Goal: Task Accomplishment & Management: Use online tool/utility

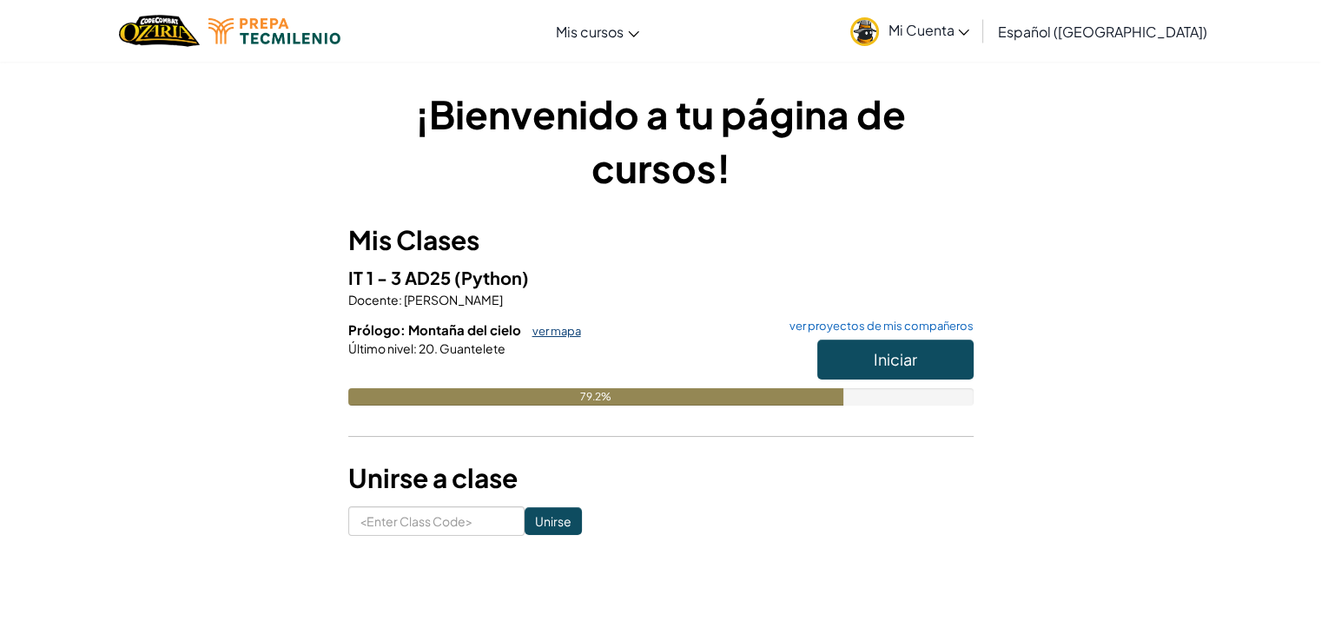
click at [555, 326] on link "ver mapa" at bounding box center [552, 331] width 57 height 14
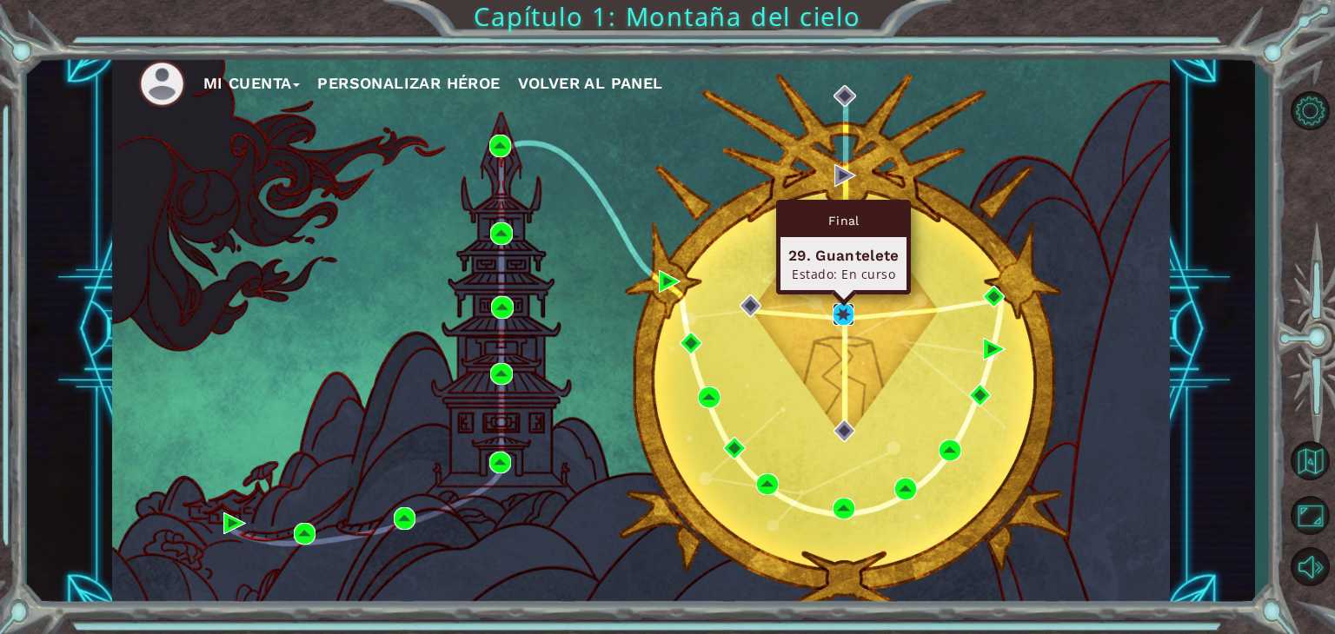
click at [837, 305] on img at bounding box center [843, 314] width 23 height 23
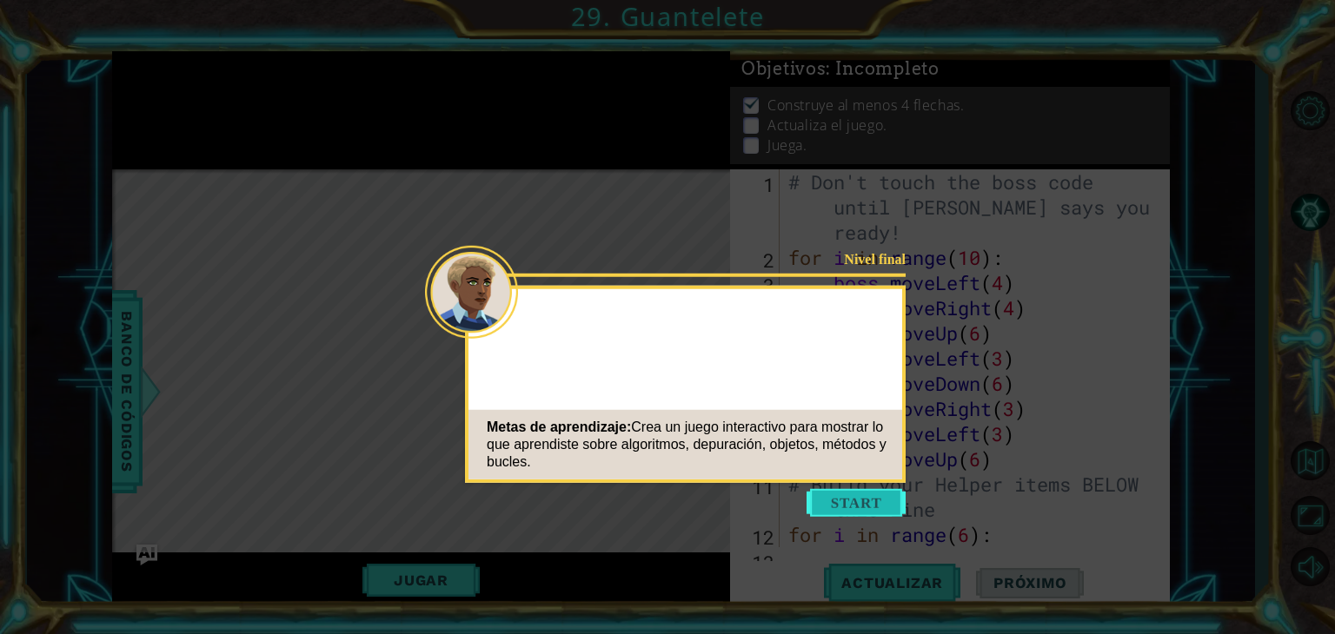
click at [851, 504] on button "Start" at bounding box center [855, 503] width 99 height 28
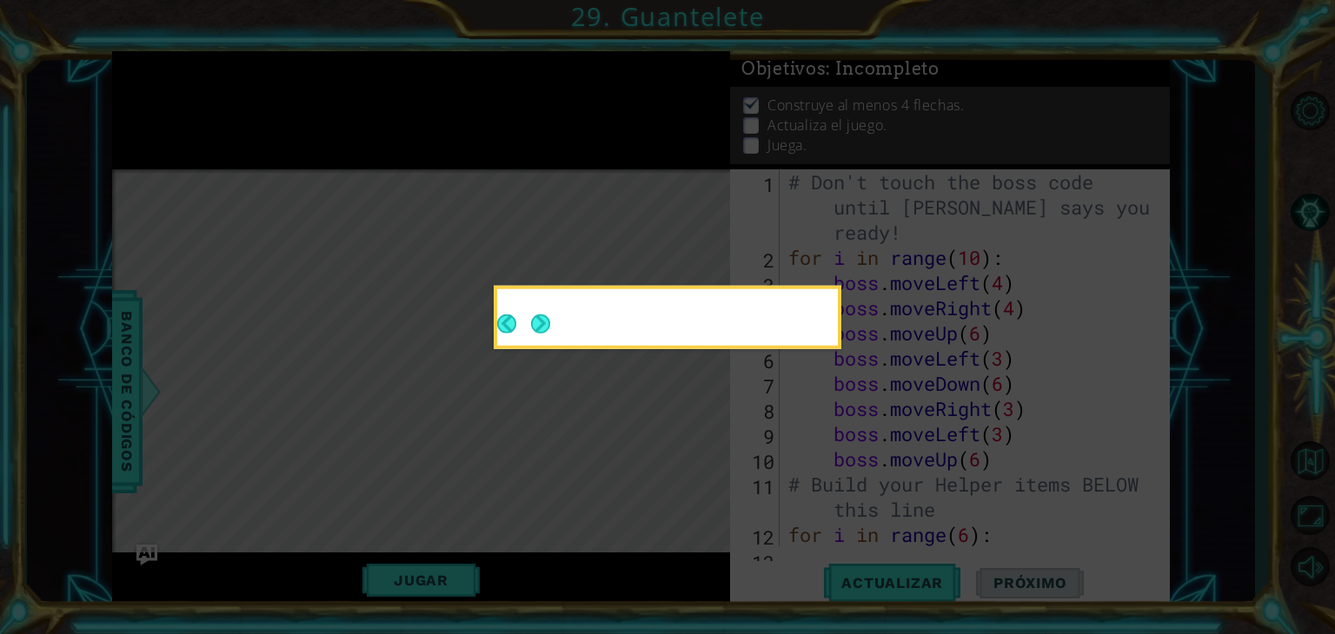
click at [851, 504] on icon at bounding box center [667, 317] width 1335 height 634
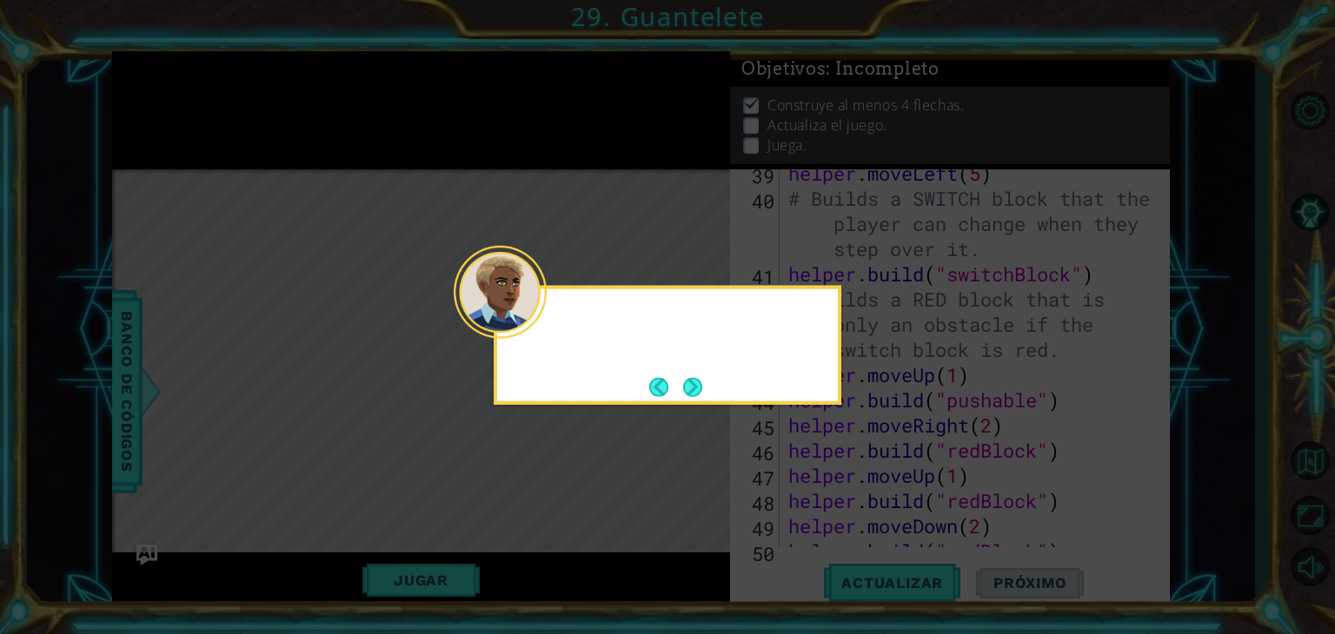
scroll to position [1637, 0]
click at [851, 504] on icon at bounding box center [667, 317] width 1335 height 634
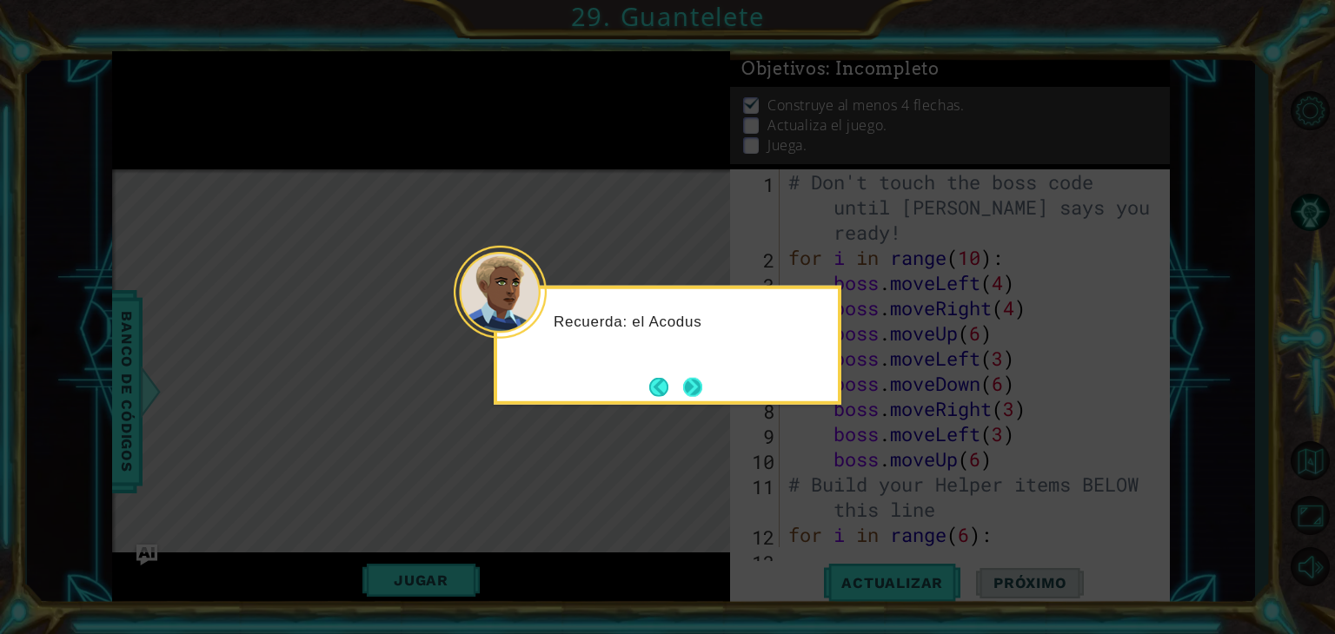
scroll to position [0, 0]
click at [683, 390] on button "Next" at bounding box center [692, 386] width 19 height 19
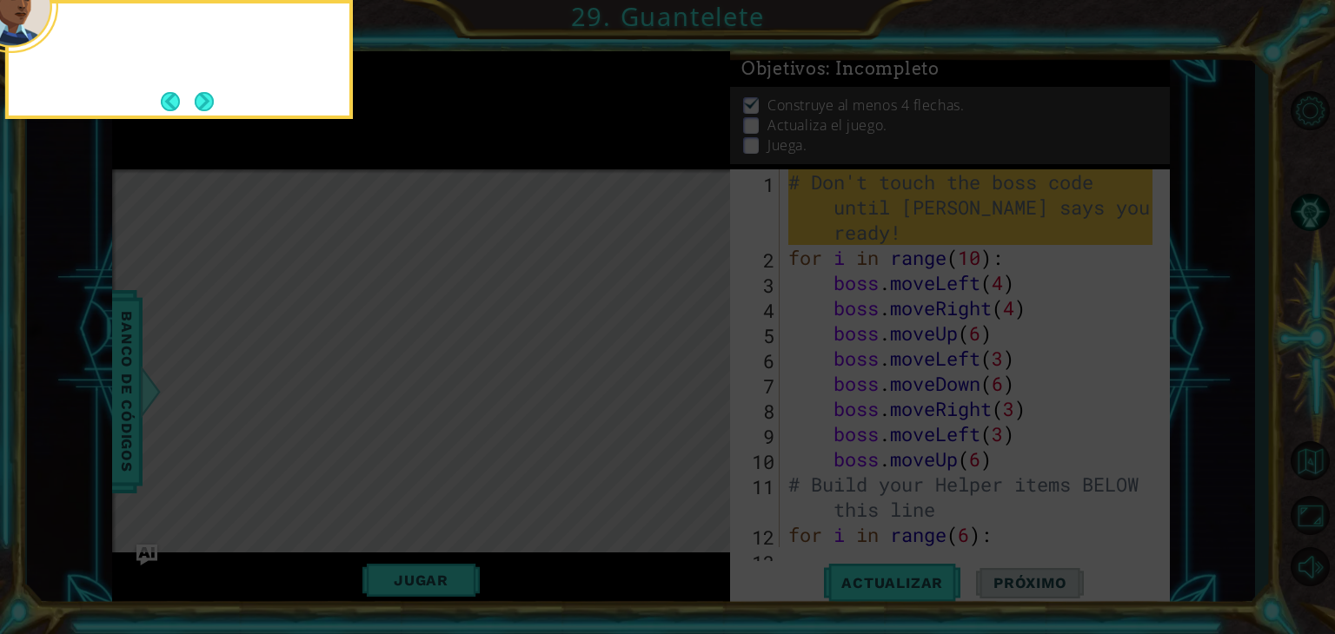
click at [679, 390] on icon at bounding box center [667, 95] width 1335 height 1078
click at [195, 111] on button "Next" at bounding box center [204, 101] width 19 height 19
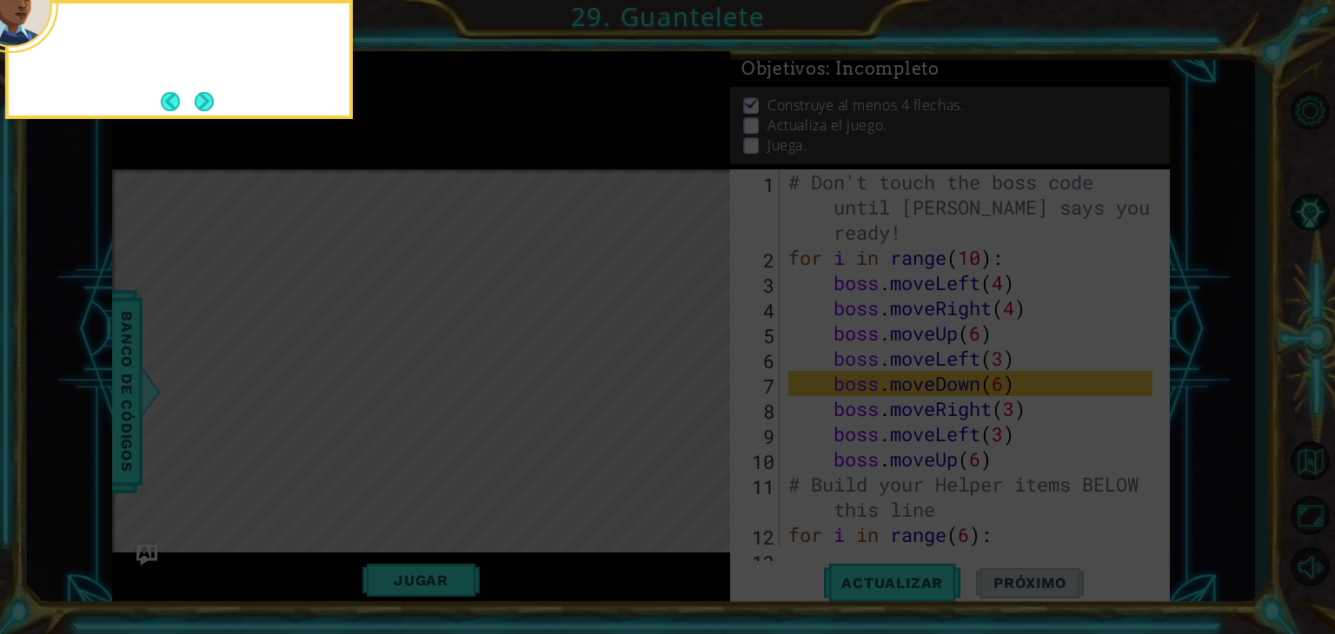
click at [194, 111] on footer at bounding box center [187, 102] width 53 height 26
drag, startPoint x: 194, startPoint y: 111, endPoint x: 216, endPoint y: 87, distance: 33.2
click at [214, 92] on button "Next" at bounding box center [204, 101] width 19 height 19
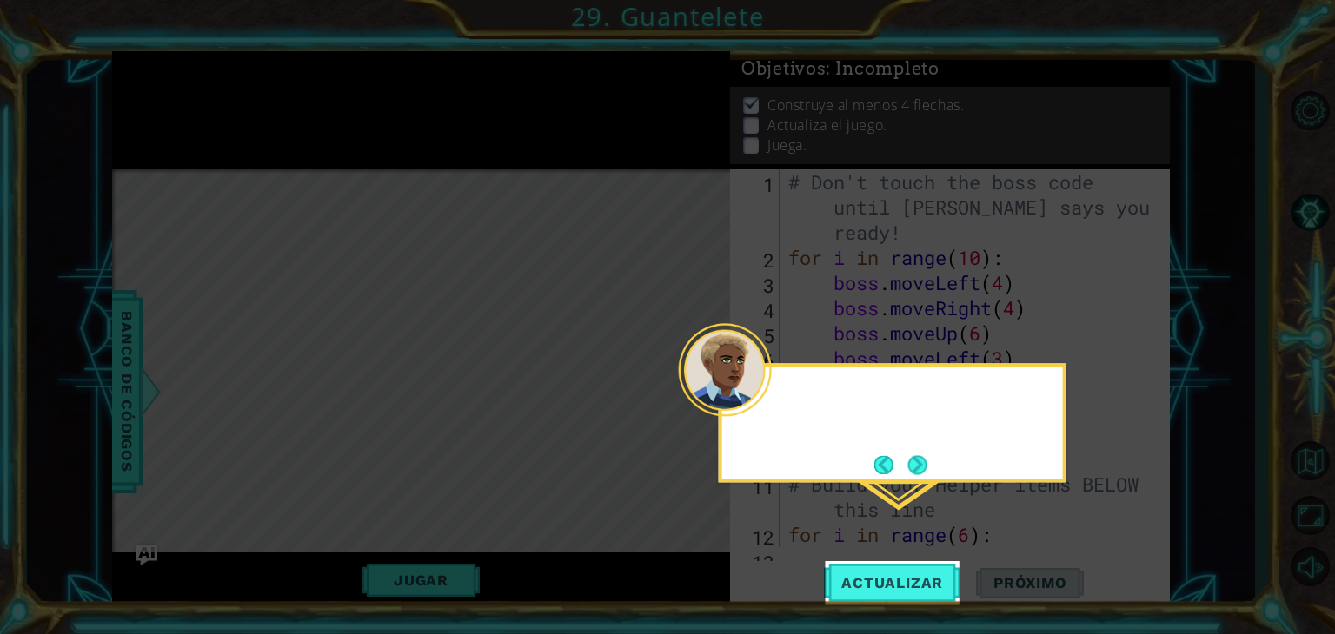
click at [216, 87] on icon at bounding box center [667, 317] width 1335 height 634
click at [909, 460] on button "Next" at bounding box center [917, 464] width 19 height 19
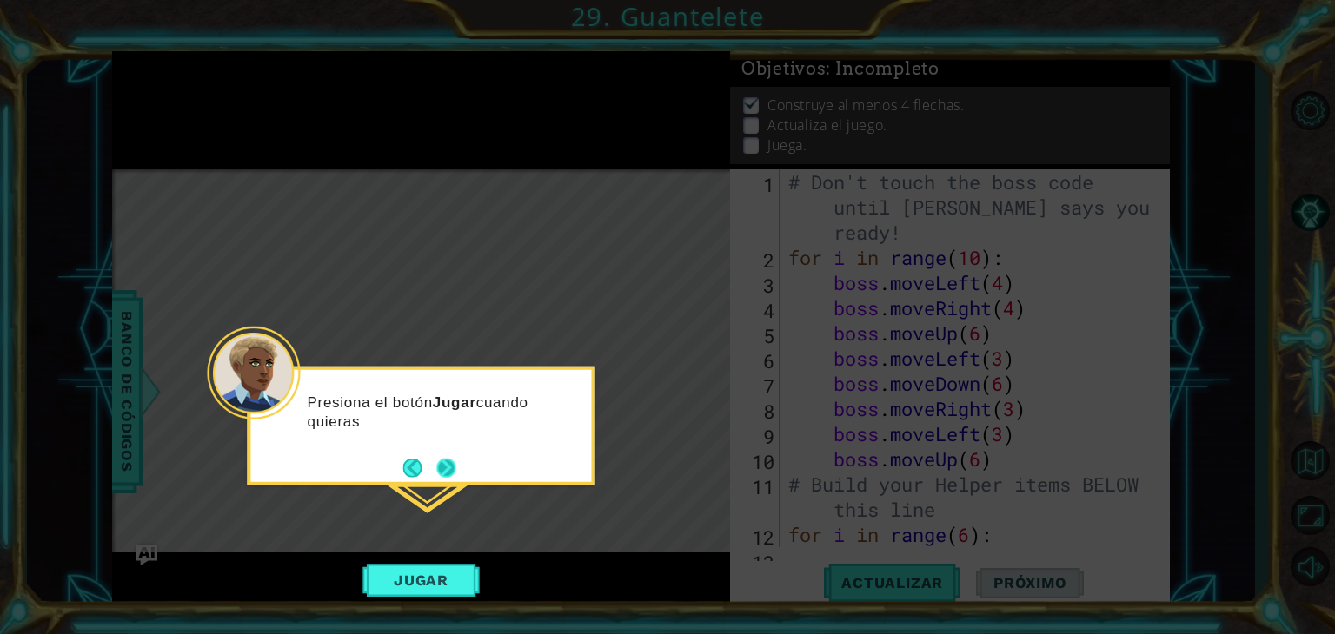
click at [436, 465] on button "Next" at bounding box center [445, 467] width 19 height 19
